Goal: Information Seeking & Learning: Learn about a topic

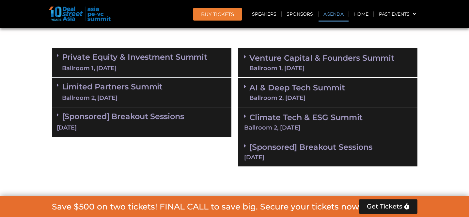
click at [349, 86] on div "AI & Deep Tech Summit Ballroom 2, [DATE]" at bounding box center [327, 93] width 179 height 30
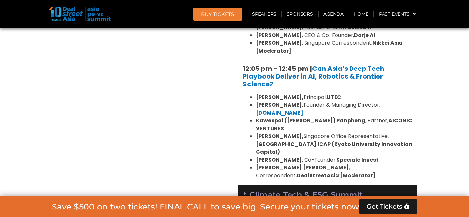
scroll to position [664, 0]
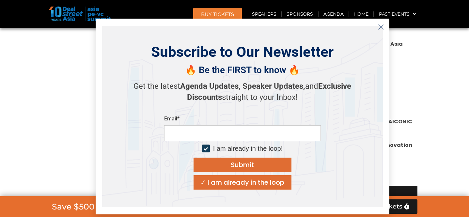
click at [378, 26] on icon "Close" at bounding box center [381, 27] width 6 height 6
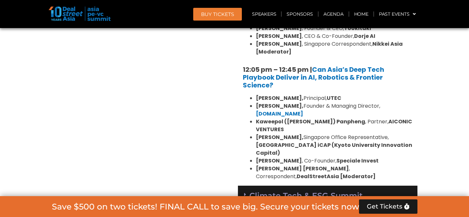
click at [310, 203] on div "Ballroom 2, [DATE]" at bounding box center [327, 206] width 167 height 6
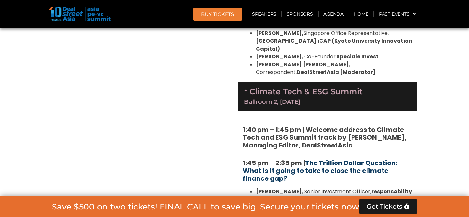
scroll to position [768, 0]
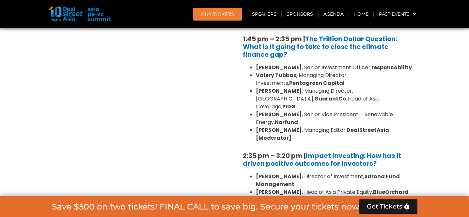
scroll to position [943, 0]
